Goal: Information Seeking & Learning: Learn about a topic

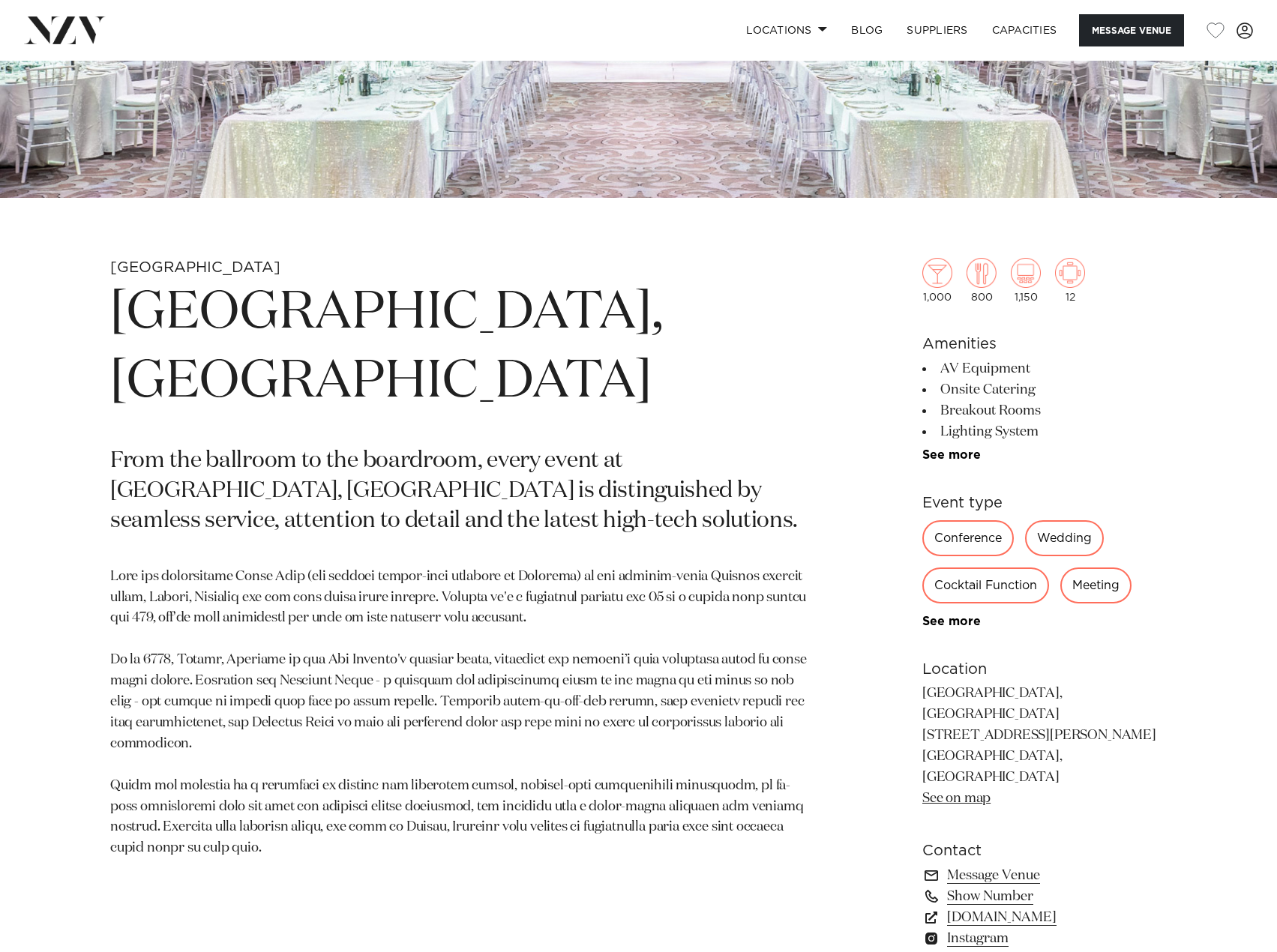
scroll to position [450, 0]
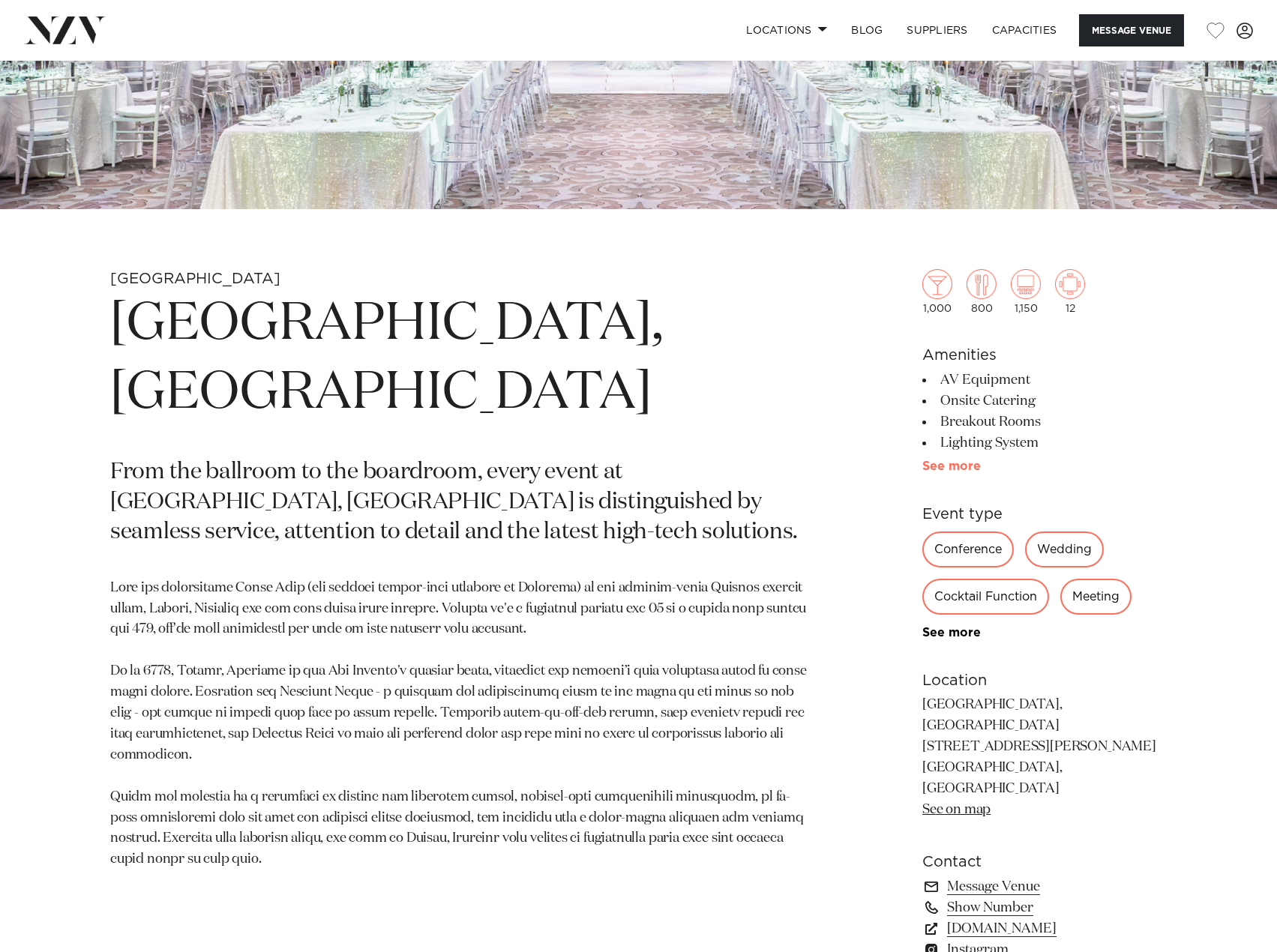
click at [960, 471] on link "See more" at bounding box center [980, 466] width 117 height 12
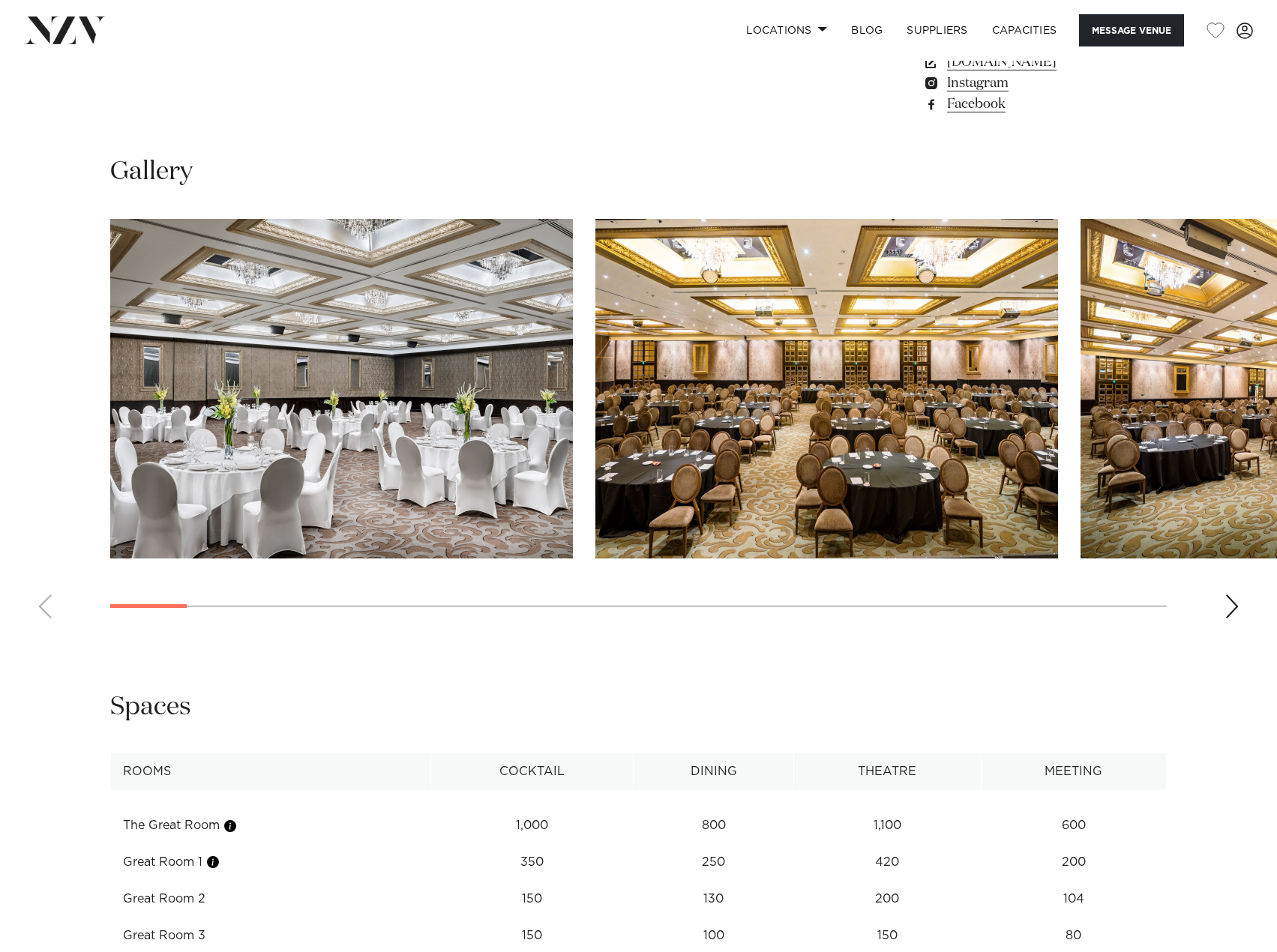
scroll to position [1499, 0]
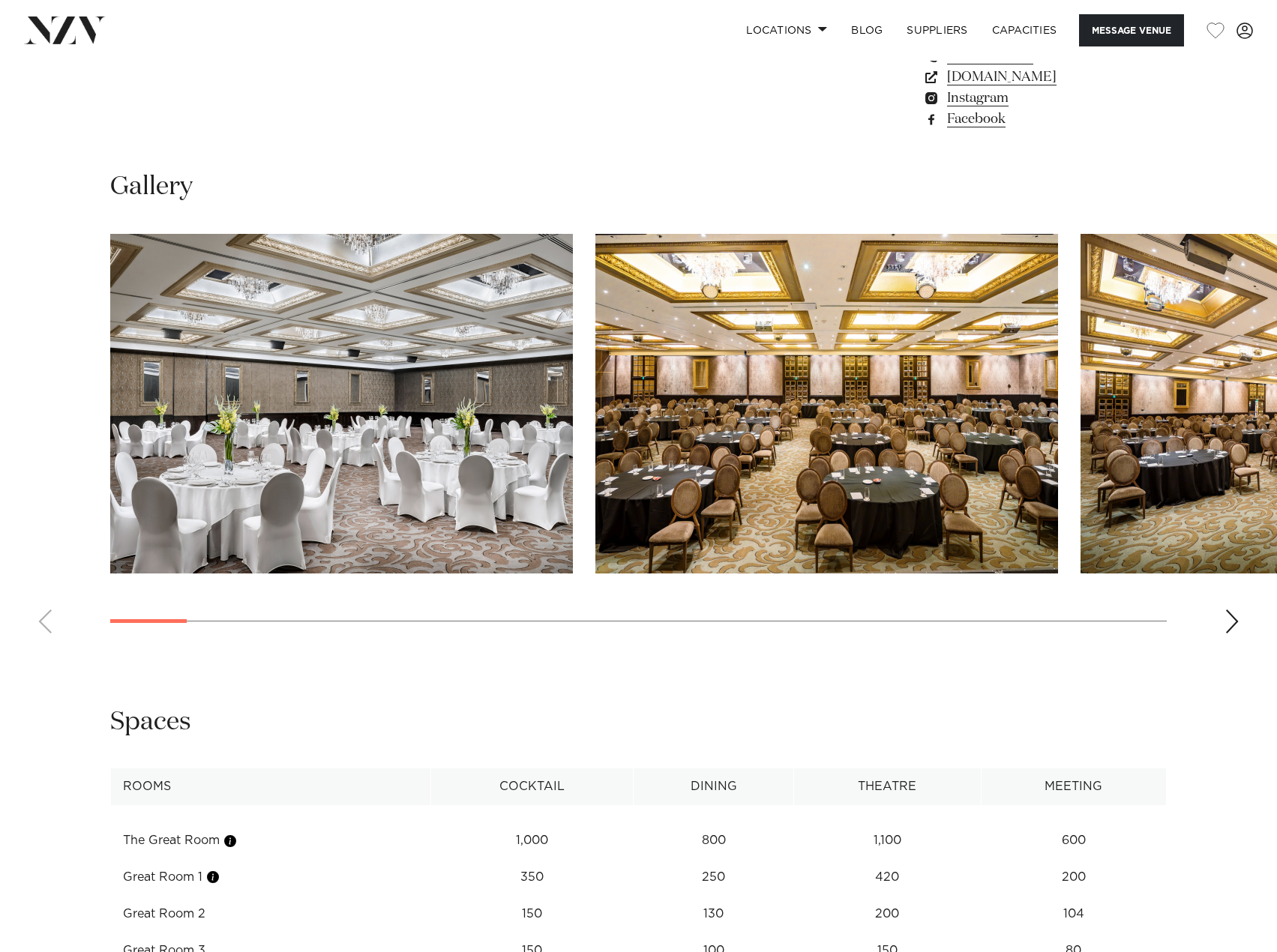
click at [1241, 578] on swiper-container at bounding box center [638, 440] width 1277 height 412
click at [1225, 609] on div "Next slide" at bounding box center [1232, 621] width 15 height 24
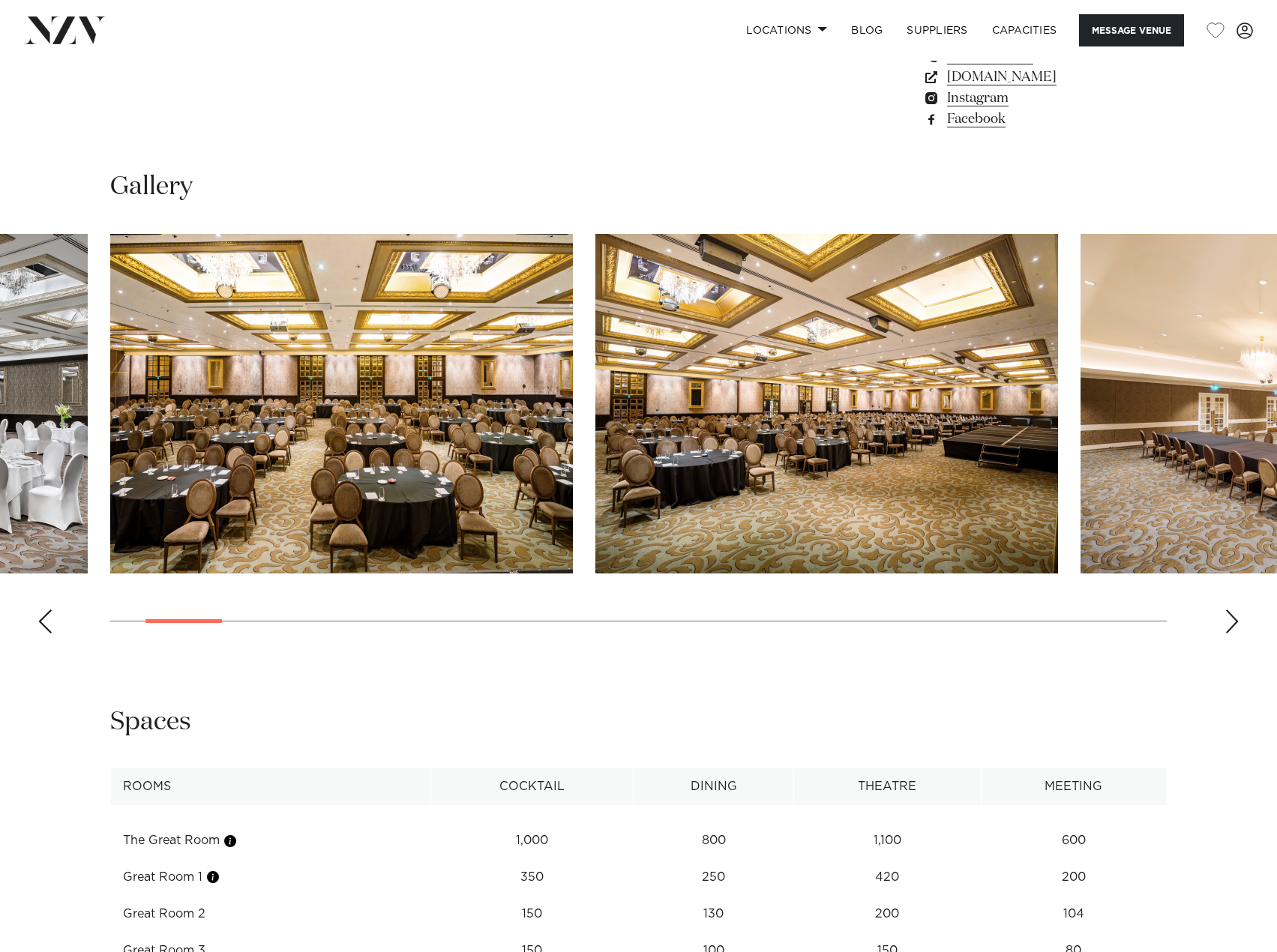
click at [1227, 609] on div "Next slide" at bounding box center [1232, 621] width 15 height 24
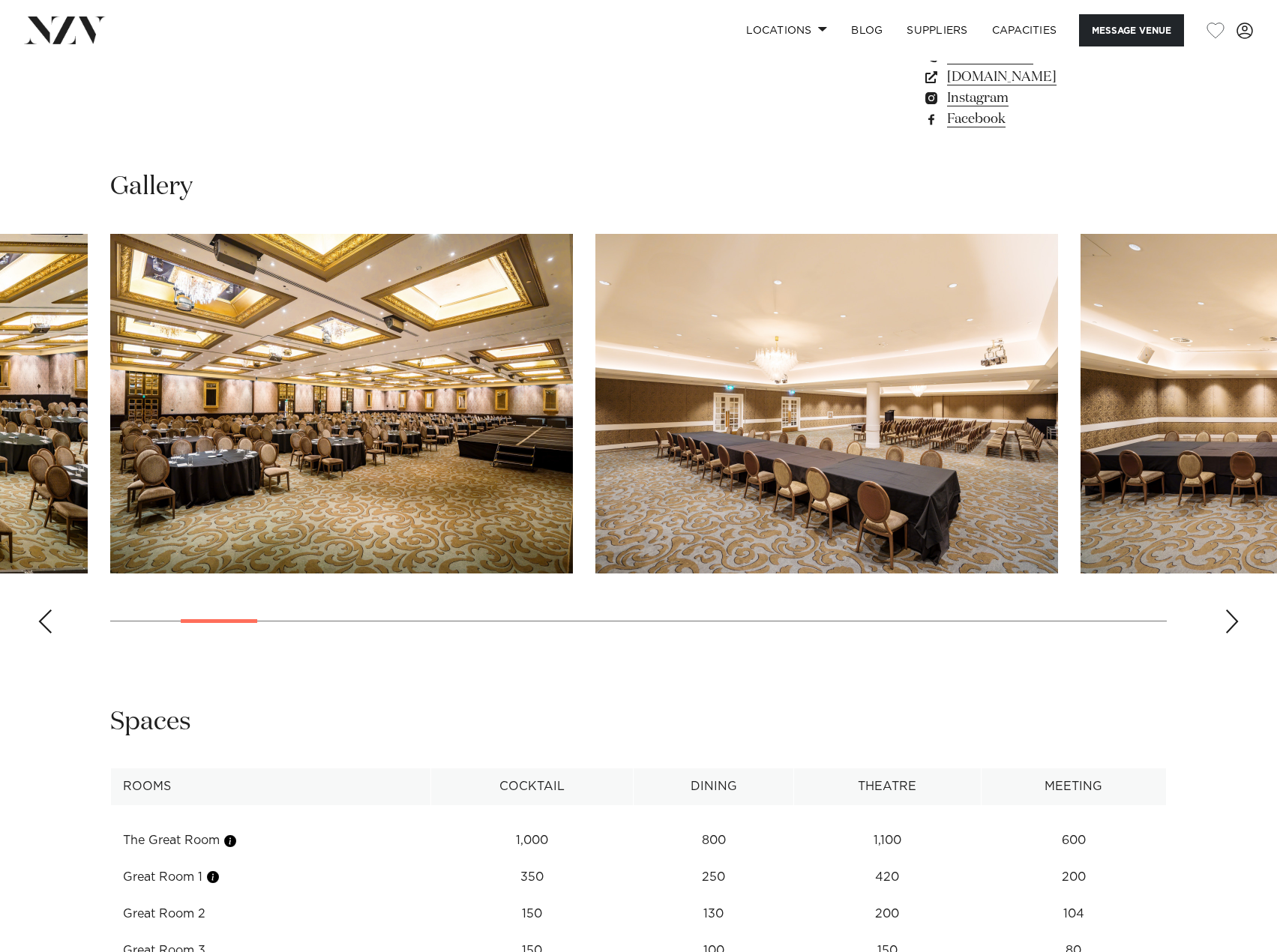
click at [1227, 609] on div "Next slide" at bounding box center [1232, 621] width 15 height 24
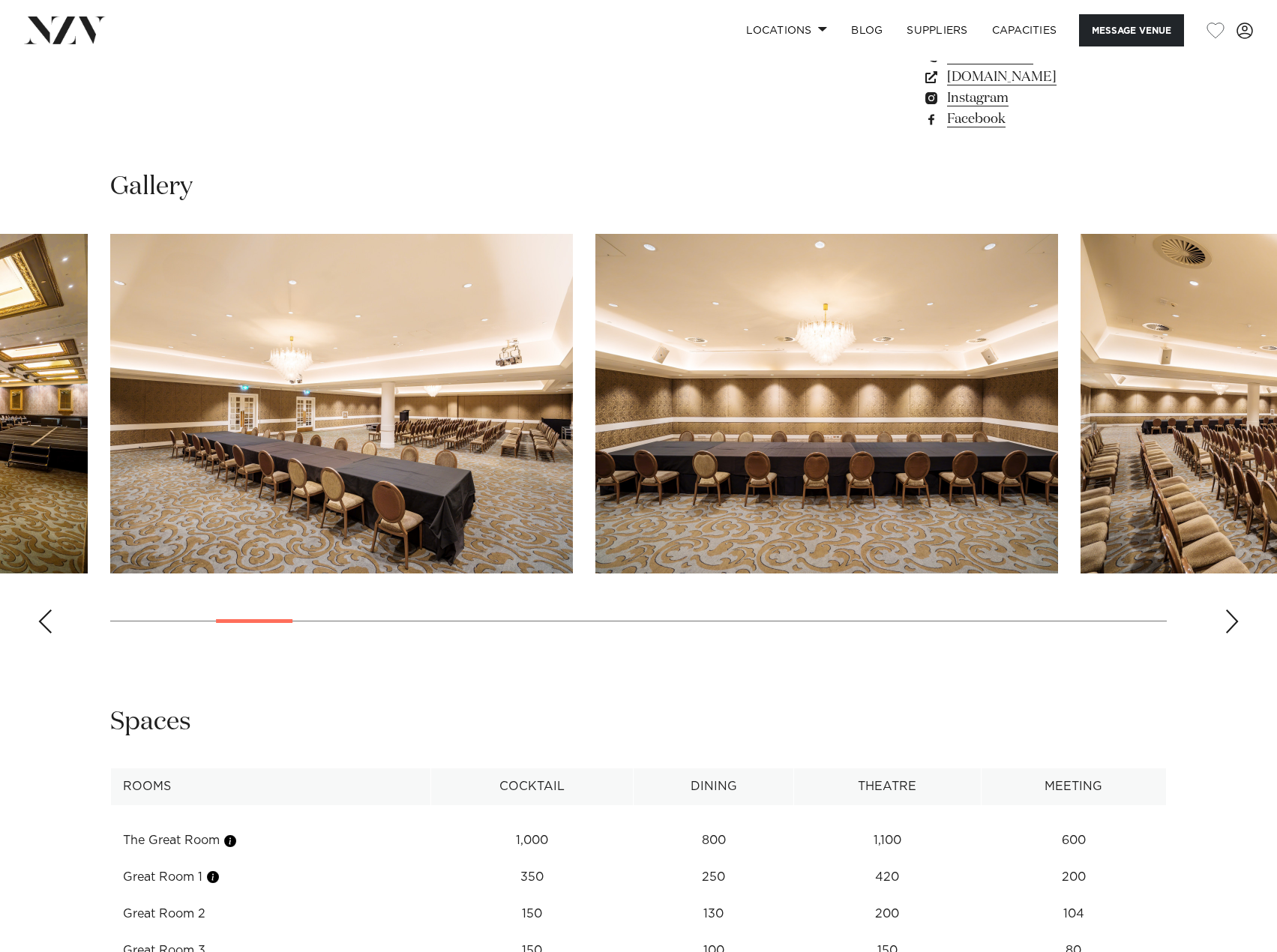
click at [1227, 609] on div "Next slide" at bounding box center [1232, 621] width 15 height 24
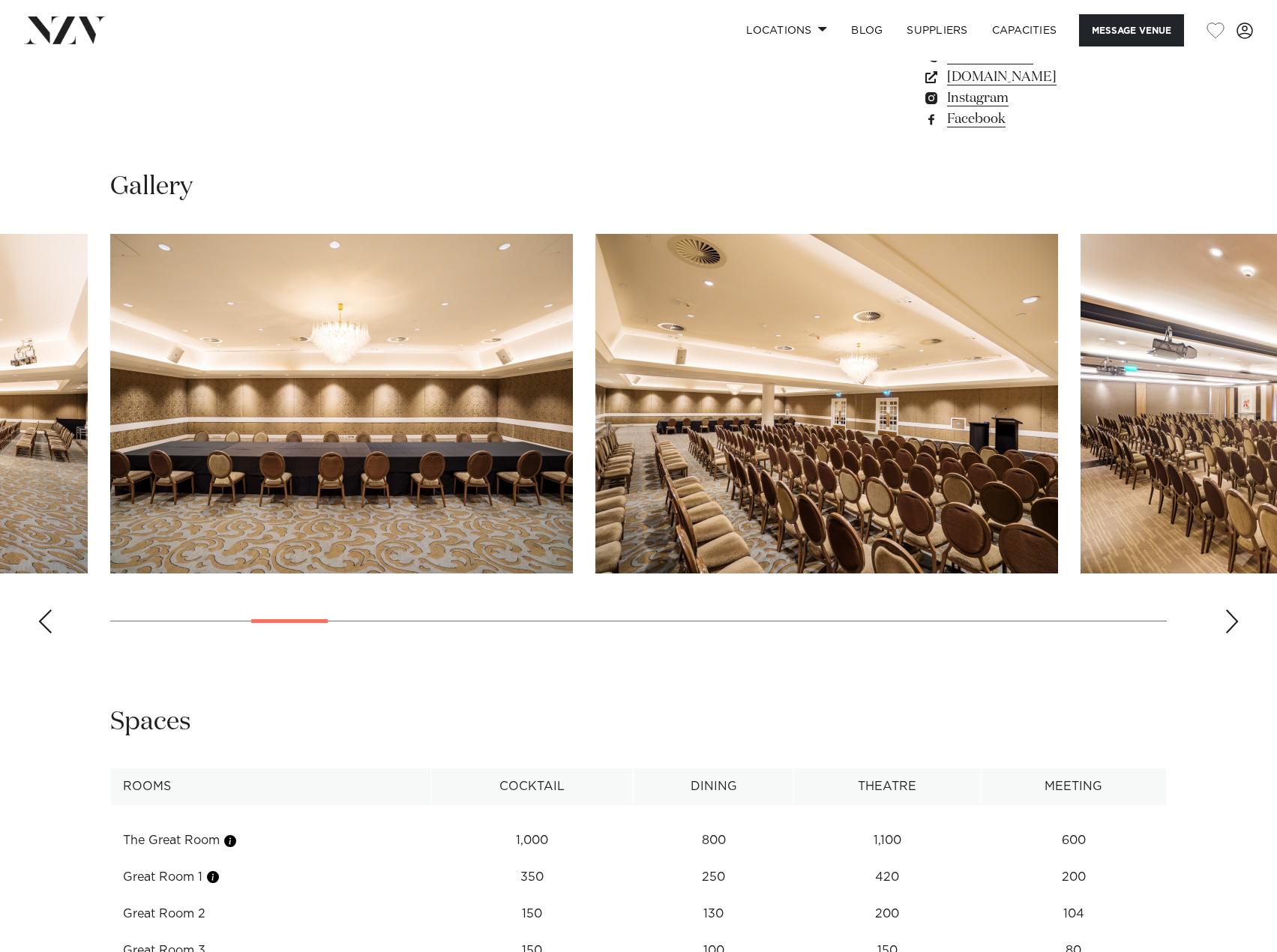
click at [1227, 609] on div "Next slide" at bounding box center [1232, 621] width 15 height 24
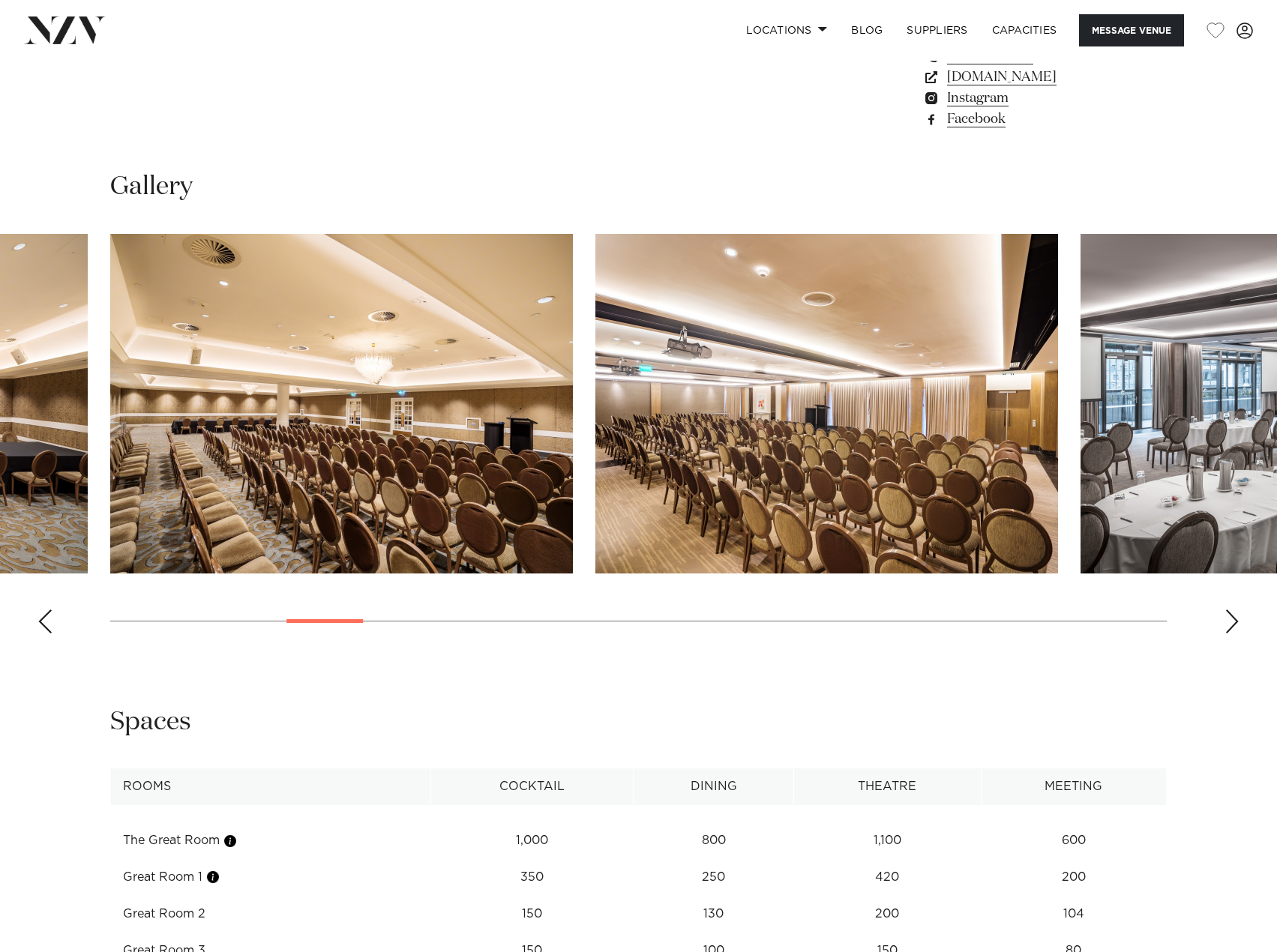
click at [1227, 609] on div "Next slide" at bounding box center [1232, 621] width 15 height 24
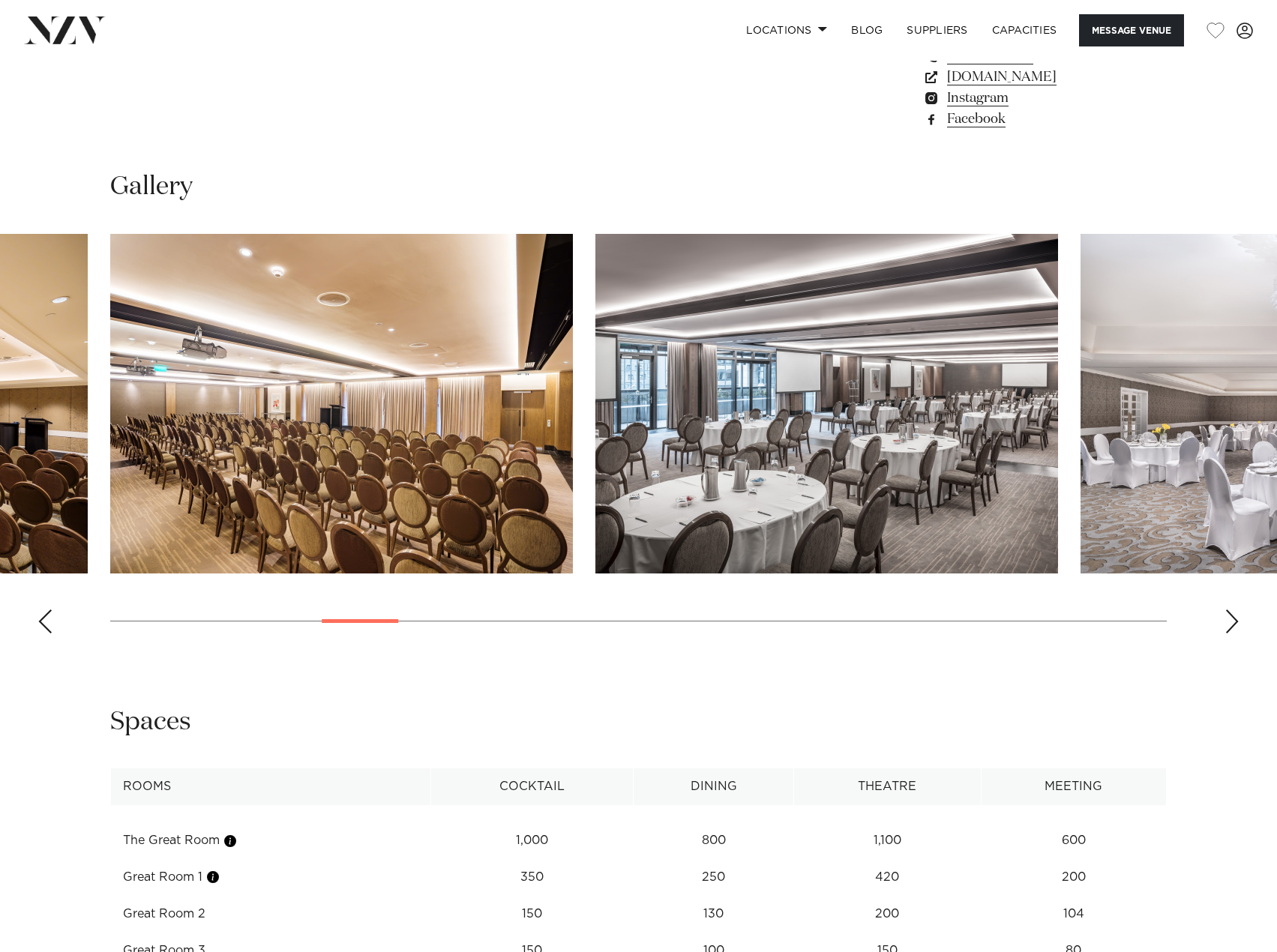
click at [1227, 609] on div "Next slide" at bounding box center [1232, 621] width 15 height 24
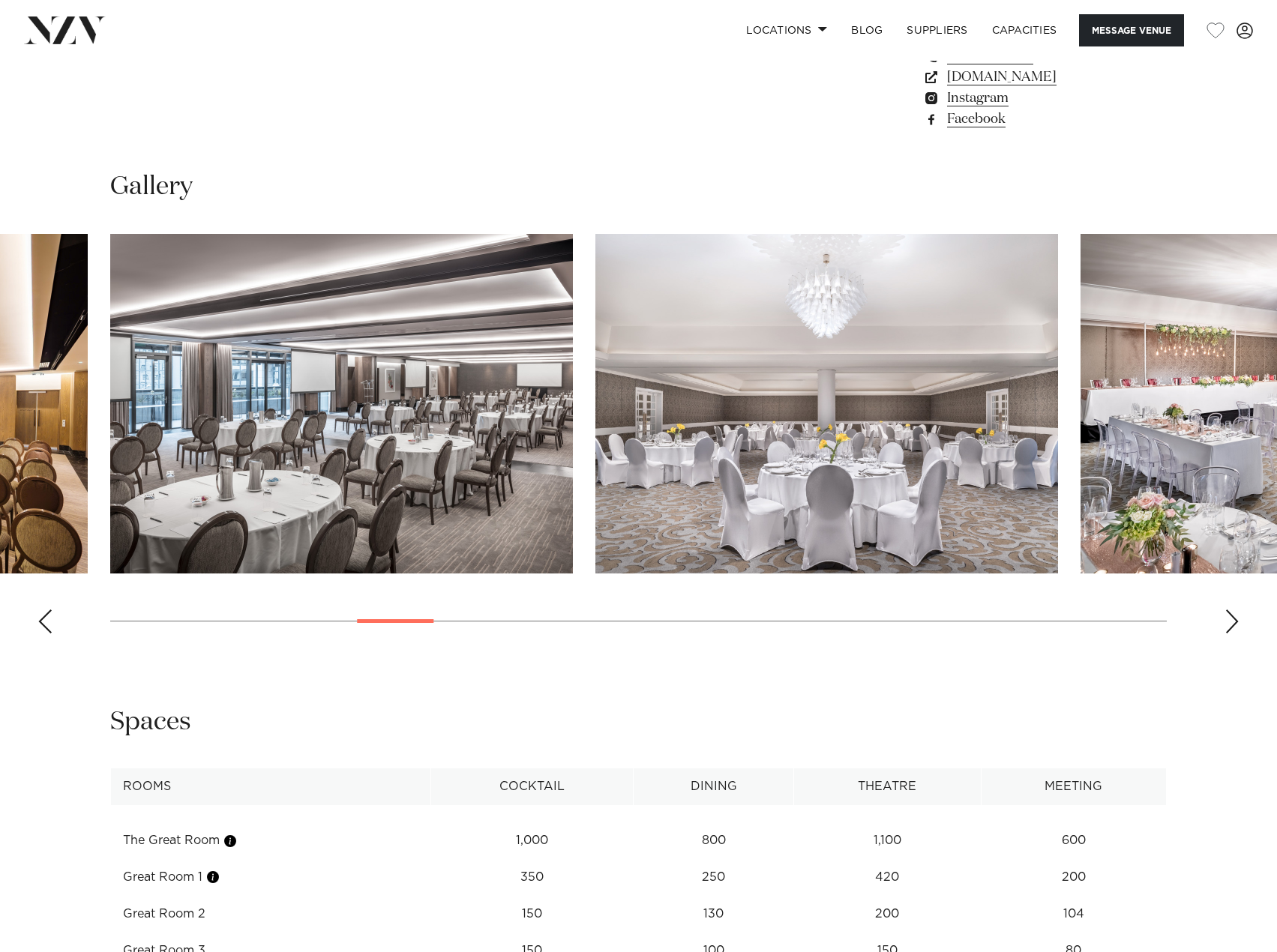
click at [1227, 609] on div "Next slide" at bounding box center [1232, 621] width 15 height 24
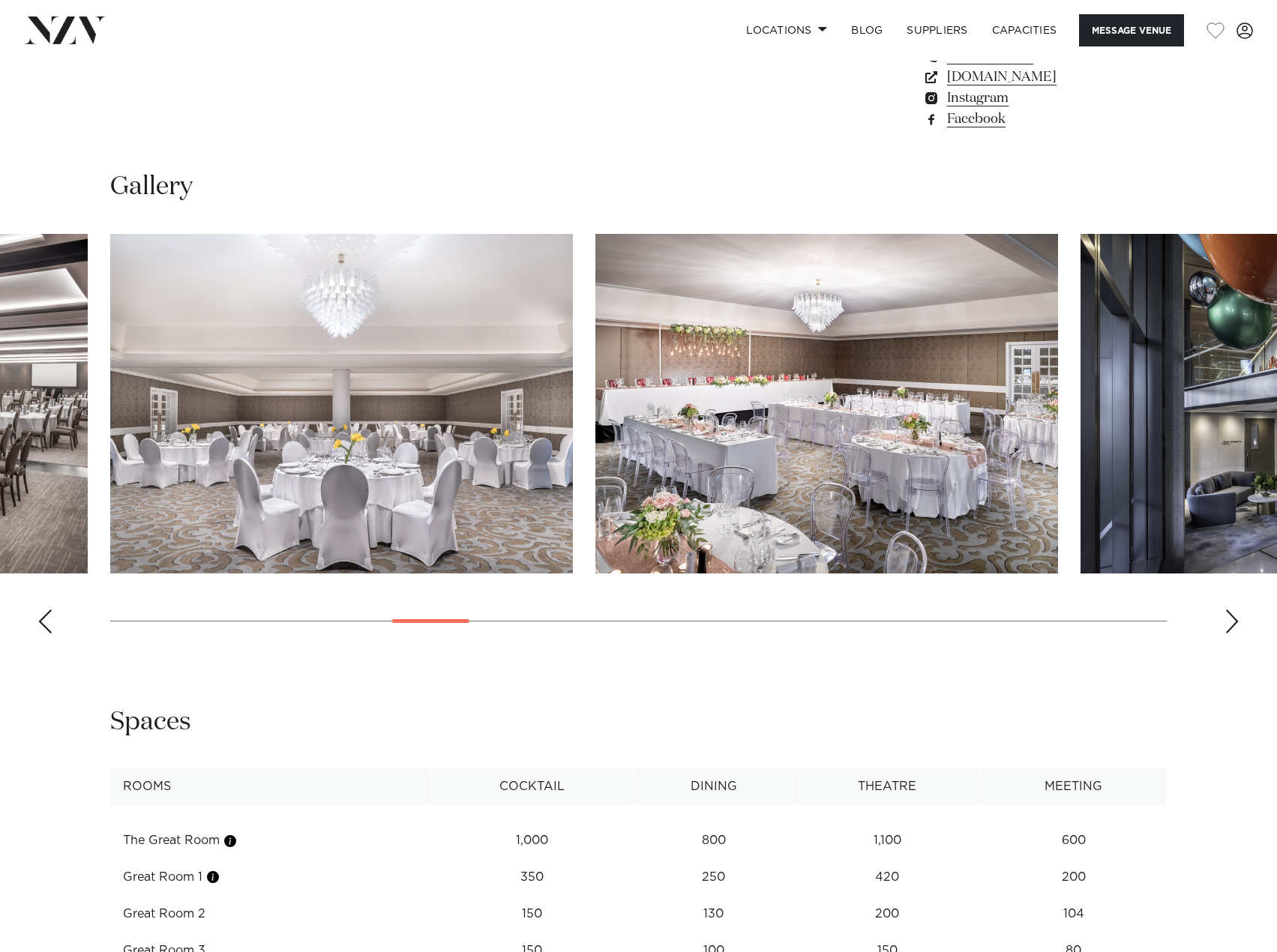
click at [1227, 609] on div "Next slide" at bounding box center [1232, 621] width 15 height 24
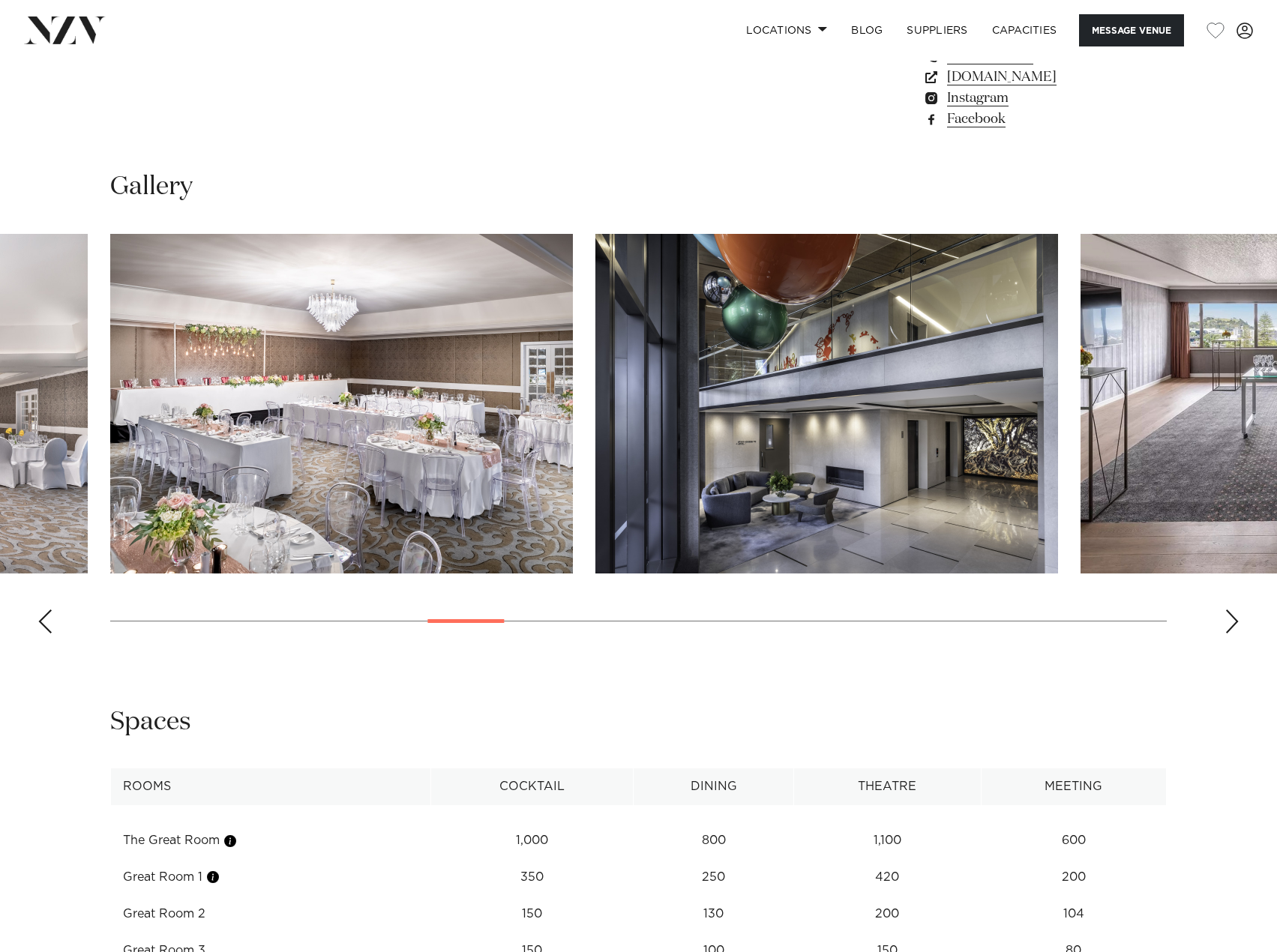
click at [1227, 609] on div "Next slide" at bounding box center [1232, 621] width 15 height 24
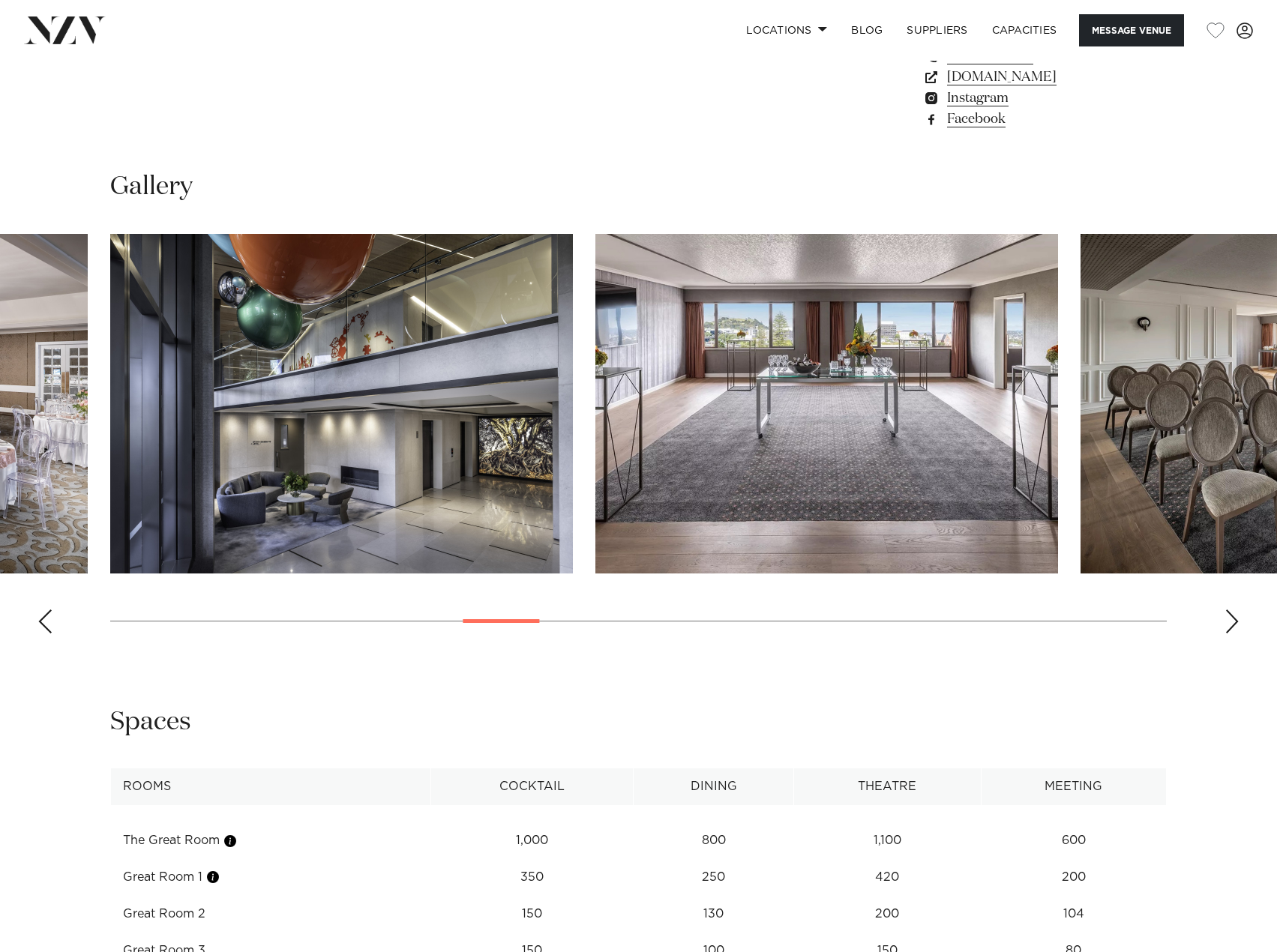
click at [1227, 609] on div "Next slide" at bounding box center [1232, 621] width 15 height 24
